Goal: Task Accomplishment & Management: Manage account settings

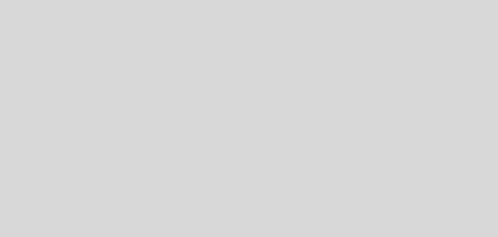
select select "es"
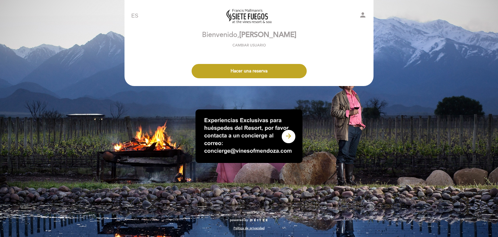
click at [360, 16] on icon "person" at bounding box center [363, 15] width 8 height 8
select select "es"
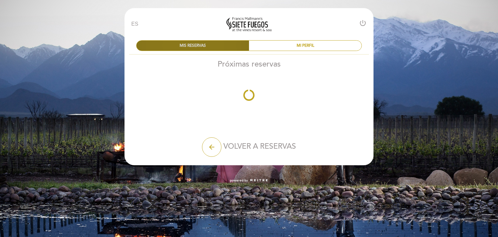
click at [211, 47] on div "MIS RESERVAS" at bounding box center [193, 46] width 113 height 10
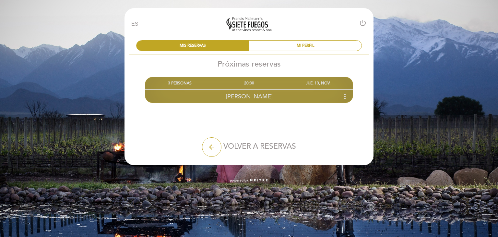
click at [347, 96] on icon "more_vert" at bounding box center [345, 96] width 8 height 8
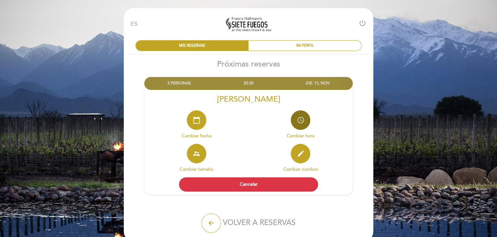
click at [303, 118] on icon "access_time" at bounding box center [300, 120] width 8 height 8
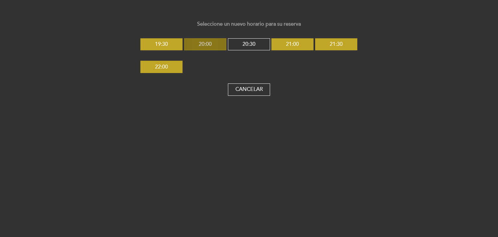
click at [209, 48] on button "20:00" at bounding box center [205, 44] width 42 height 12
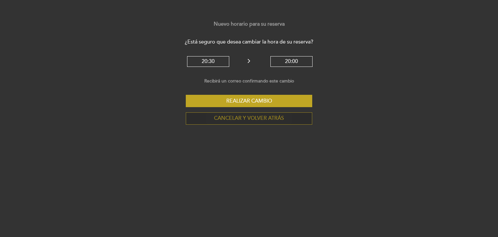
click at [231, 120] on button "Cancelar y volver atrás" at bounding box center [249, 118] width 127 height 12
